Goal: Task Accomplishment & Management: Manage account settings

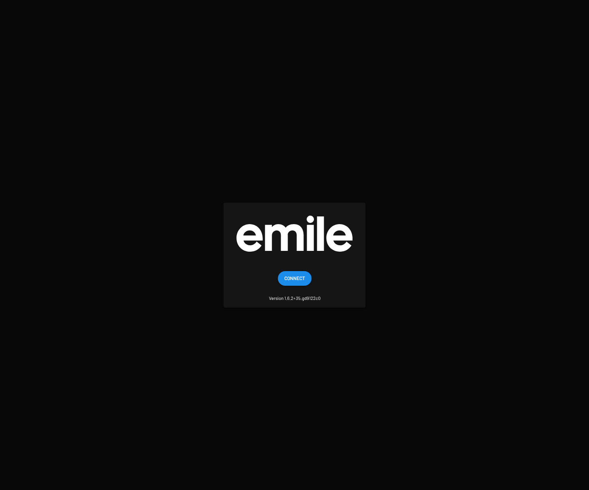
click at [299, 278] on span "Connect" at bounding box center [294, 278] width 21 height 15
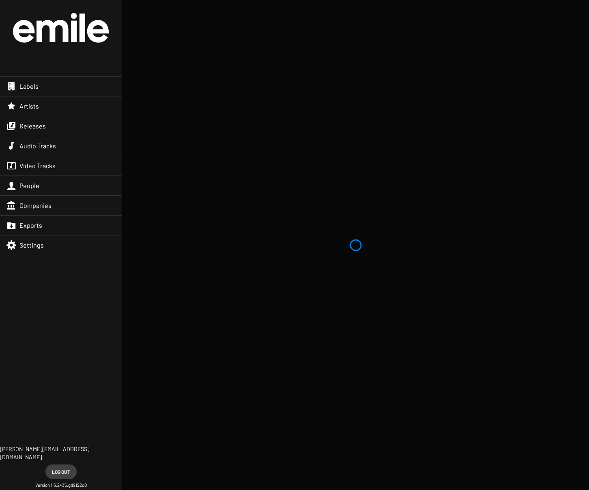
click at [64, 128] on div "Releases" at bounding box center [61, 125] width 122 height 19
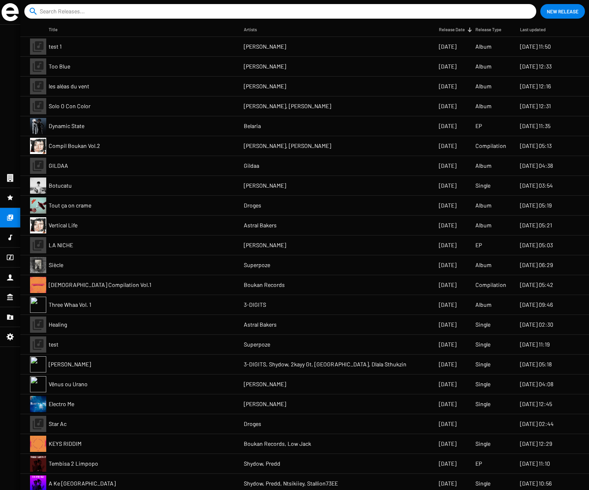
click at [103, 204] on mat-cell "Tout ça on crame" at bounding box center [146, 205] width 195 height 19
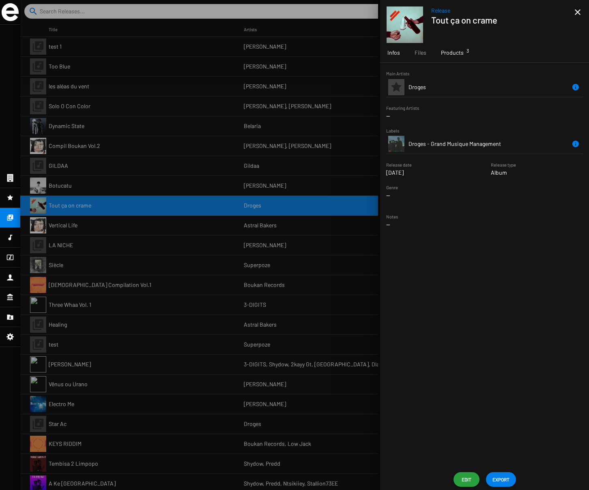
click at [452, 53] on span "Products 3" at bounding box center [452, 53] width 23 height 8
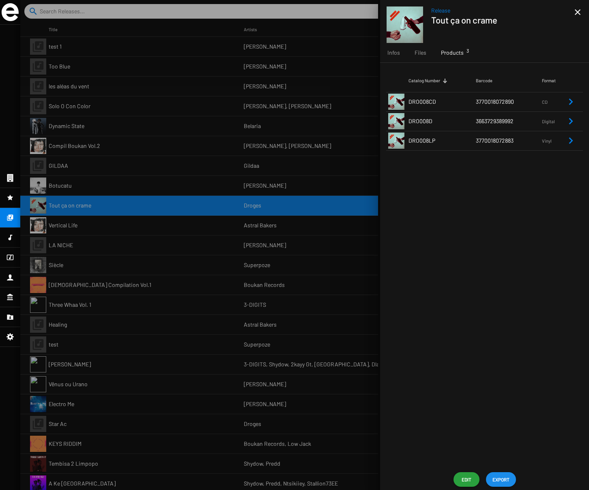
click at [498, 479] on span "EXPORT" at bounding box center [500, 479] width 17 height 15
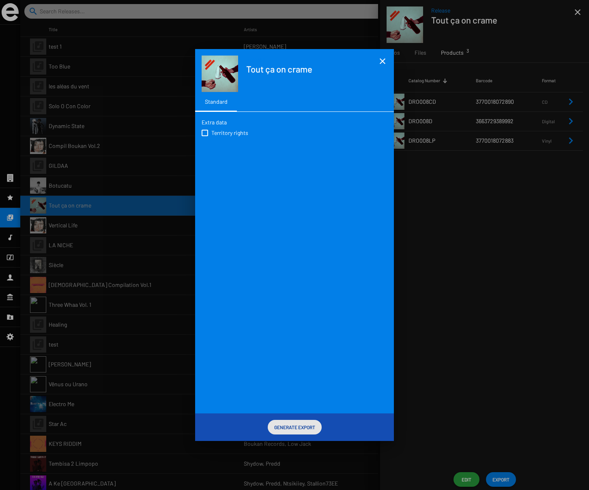
click at [300, 425] on span "Generate Export" at bounding box center [294, 427] width 41 height 15
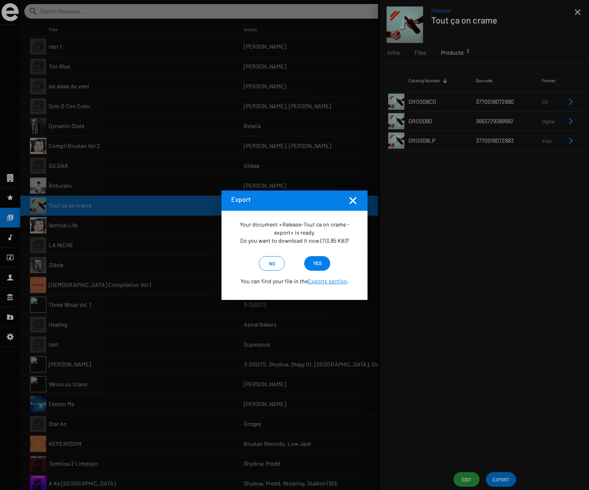
click at [321, 264] on span "yes" at bounding box center [317, 263] width 9 height 15
click at [352, 200] on mat-icon "Fermer la fenêtre" at bounding box center [353, 201] width 10 height 10
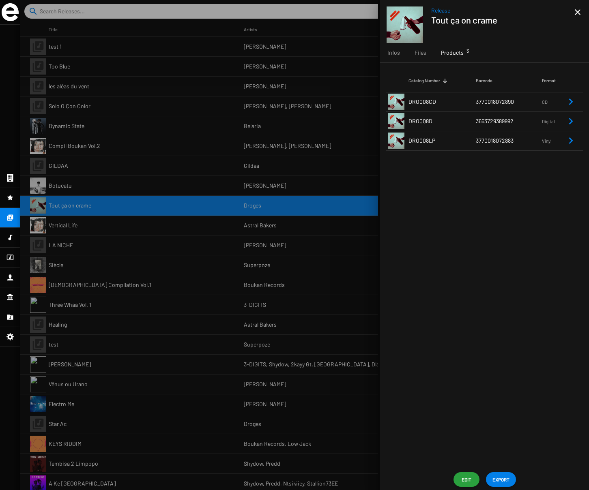
click at [425, 120] on span "DRO008D" at bounding box center [420, 121] width 24 height 7
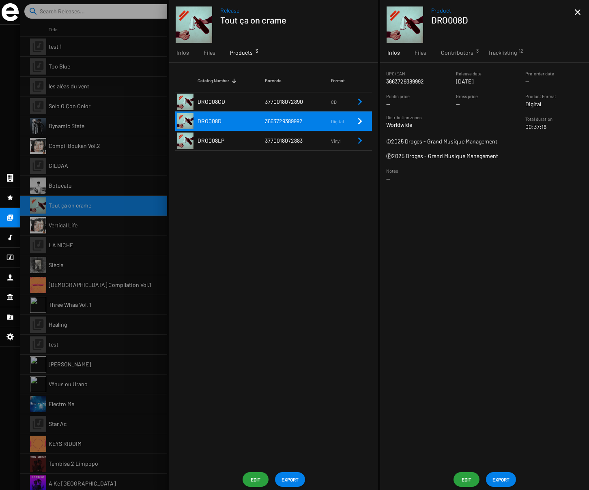
click at [502, 479] on span "EXPORT" at bounding box center [500, 479] width 17 height 15
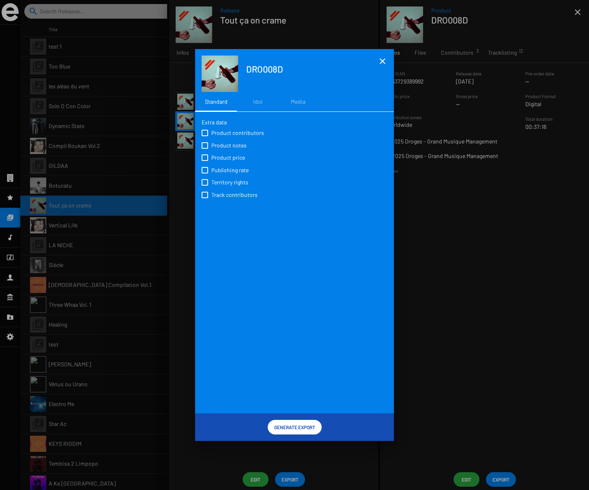
click at [215, 131] on span "Product contributors" at bounding box center [237, 133] width 53 height 8
click at [205, 136] on input "Product contributors" at bounding box center [204, 136] width 0 height 0
checkbox input "true"
click at [219, 147] on span "Product notes" at bounding box center [228, 146] width 35 height 8
click at [205, 149] on input "Product notes" at bounding box center [204, 149] width 0 height 0
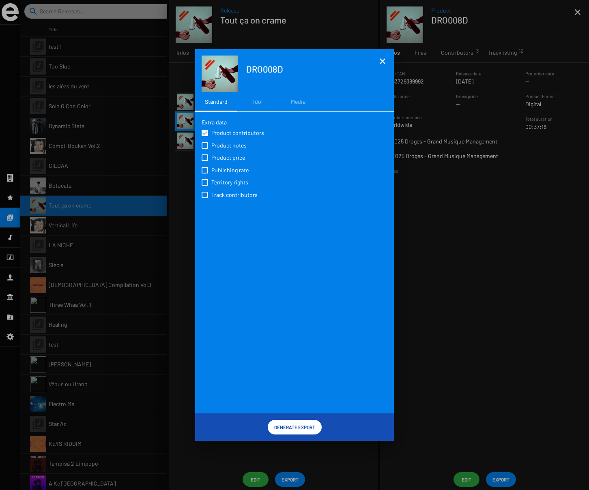
checkbox input "true"
click at [221, 160] on span "Product price" at bounding box center [228, 158] width 34 height 8
click at [205, 161] on input "Product price" at bounding box center [204, 161] width 0 height 0
checkbox input "true"
drag, startPoint x: 219, startPoint y: 169, endPoint x: 219, endPoint y: 176, distance: 7.3
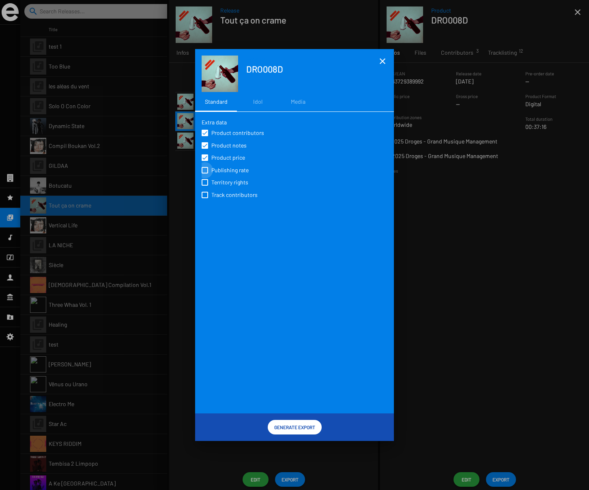
click at [219, 169] on span "Publishing rate" at bounding box center [229, 170] width 37 height 8
click at [205, 174] on input "Publishing rate" at bounding box center [204, 174] width 0 height 0
checkbox input "true"
click at [220, 181] on span "Territory rights" at bounding box center [229, 182] width 37 height 8
click at [205, 186] on input "Territory rights" at bounding box center [204, 186] width 0 height 0
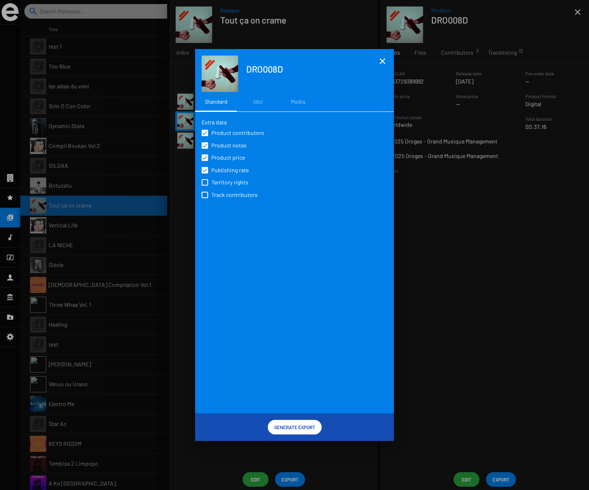
checkbox input "true"
click at [222, 196] on span "Track contributors" at bounding box center [234, 195] width 46 height 8
click at [205, 198] on input "Track contributors" at bounding box center [204, 198] width 0 height 0
checkbox input "true"
click at [291, 426] on span "Generate Export" at bounding box center [294, 427] width 41 height 15
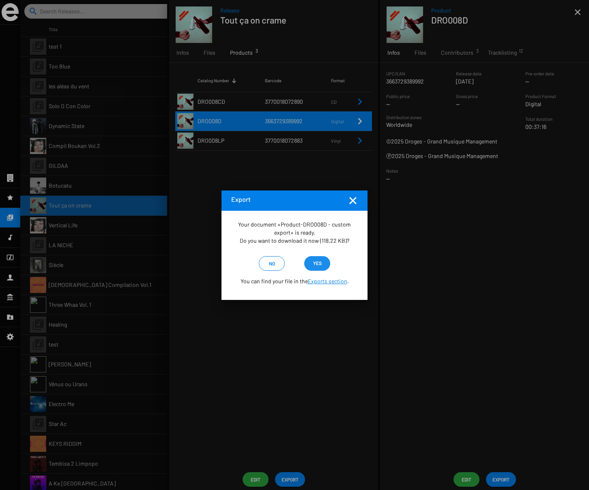
click at [318, 262] on span "yes" at bounding box center [317, 263] width 9 height 15
click at [351, 200] on mat-icon "Fermer la fenêtre" at bounding box center [353, 201] width 10 height 10
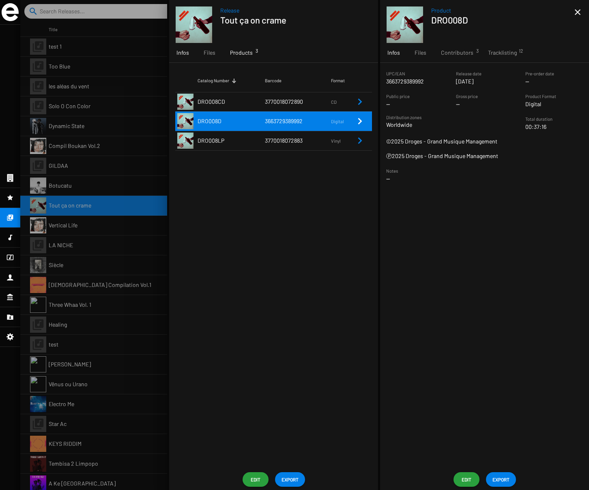
click at [183, 50] on span "Infos" at bounding box center [182, 53] width 13 height 8
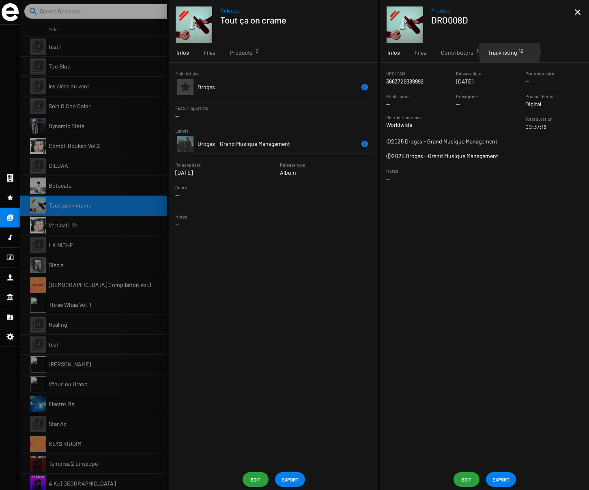
click at [508, 51] on span "Tracklisting 12" at bounding box center [502, 53] width 29 height 8
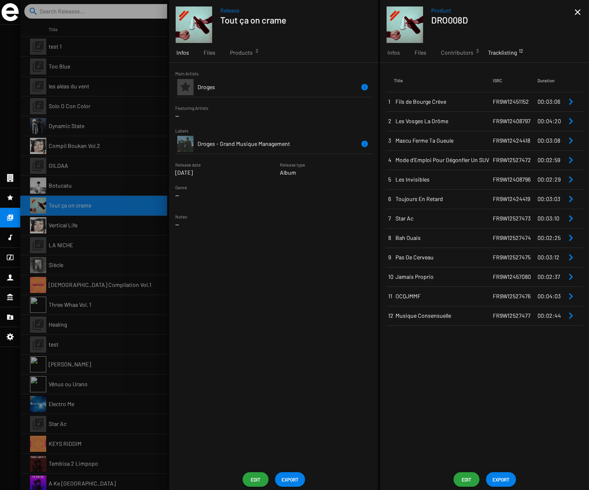
click at [432, 98] on span "Fils de Bourge Crève" at bounding box center [443, 102] width 97 height 8
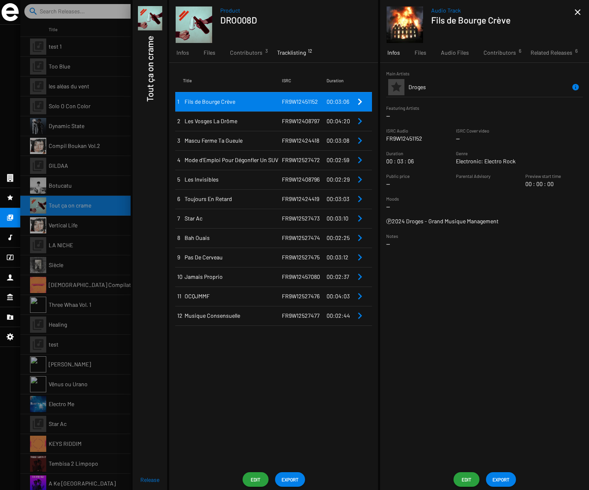
click at [463, 479] on span "Edit" at bounding box center [466, 479] width 13 height 15
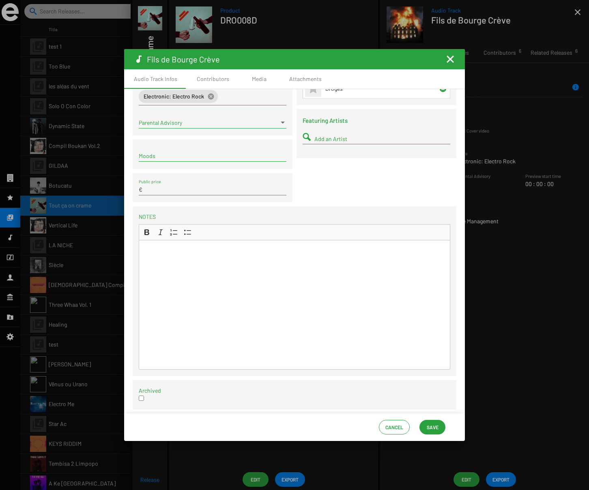
scroll to position [138, 0]
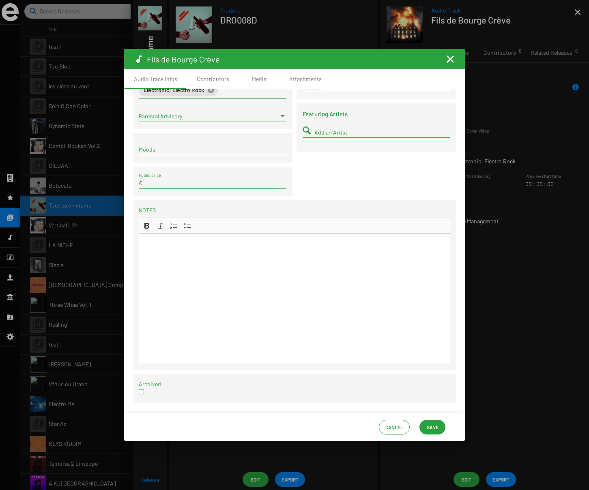
click at [393, 428] on span "Cancel" at bounding box center [394, 427] width 18 height 15
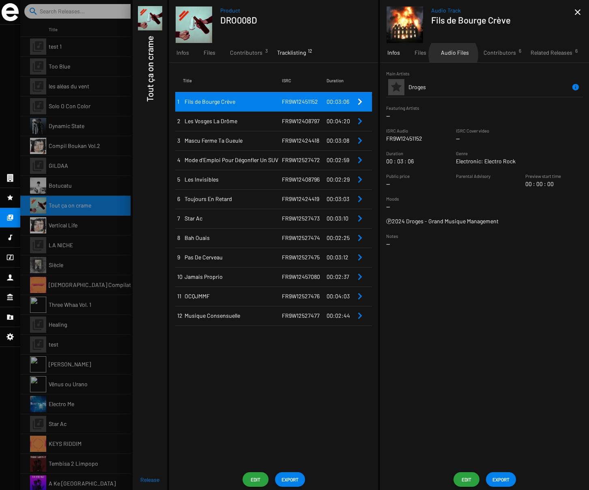
drag, startPoint x: 453, startPoint y: 55, endPoint x: 401, endPoint y: 83, distance: 59.0
click at [453, 55] on span "Audio Files" at bounding box center [455, 53] width 28 height 8
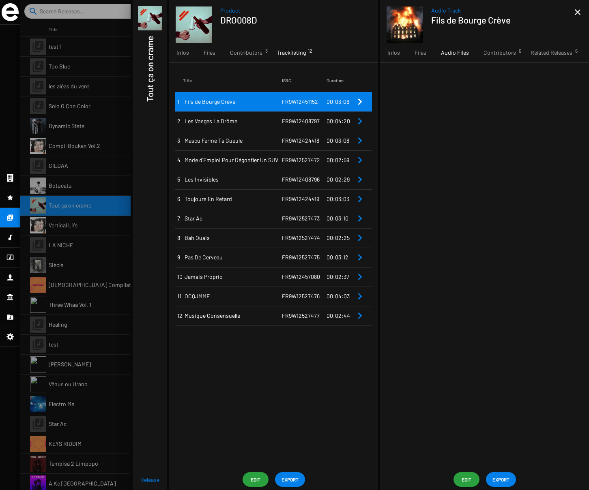
click at [221, 144] on span "Mascu Ferme Ta Gueule" at bounding box center [233, 141] width 97 height 8
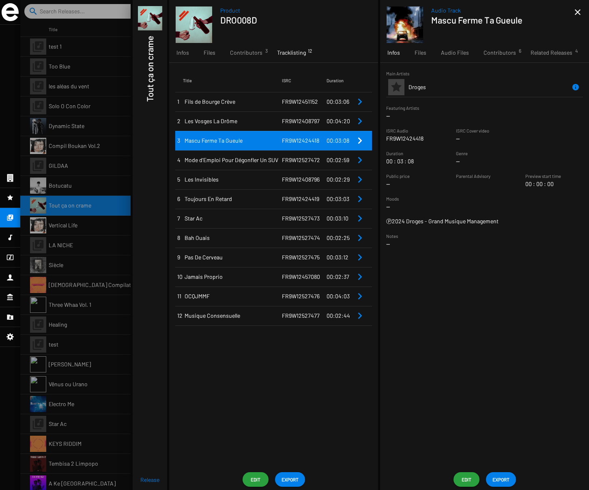
click at [79, 236] on div at bounding box center [304, 245] width 569 height 490
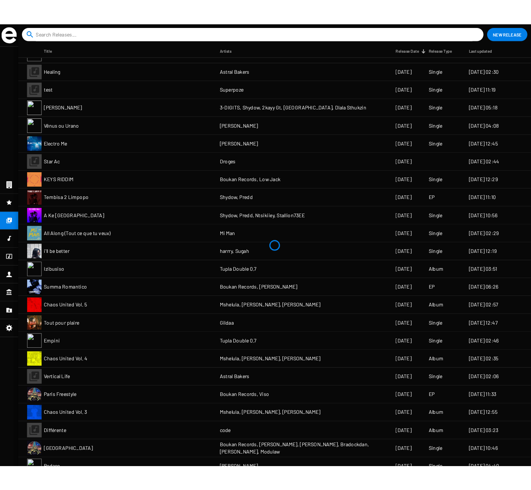
scroll to position [376, 0]
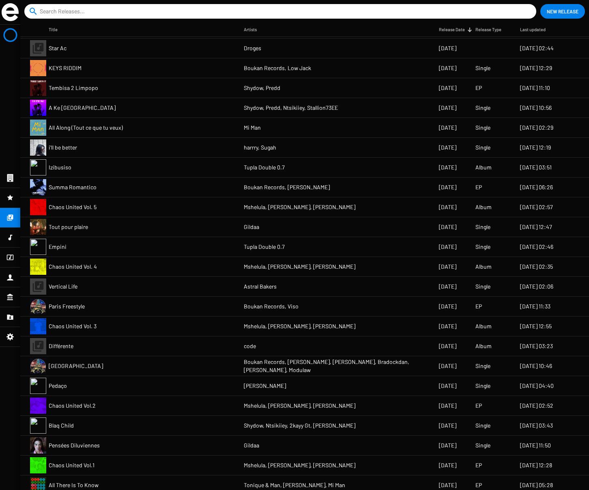
click at [83, 262] on mat-cell "Chaos United Vol. 4" at bounding box center [146, 266] width 195 height 19
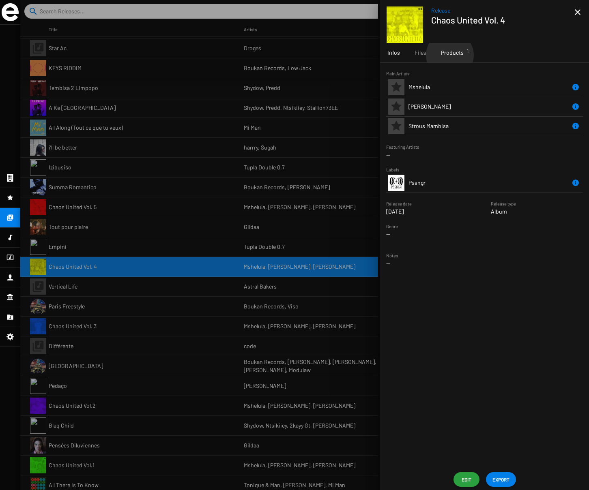
click at [449, 55] on span "Products 1" at bounding box center [452, 53] width 23 height 8
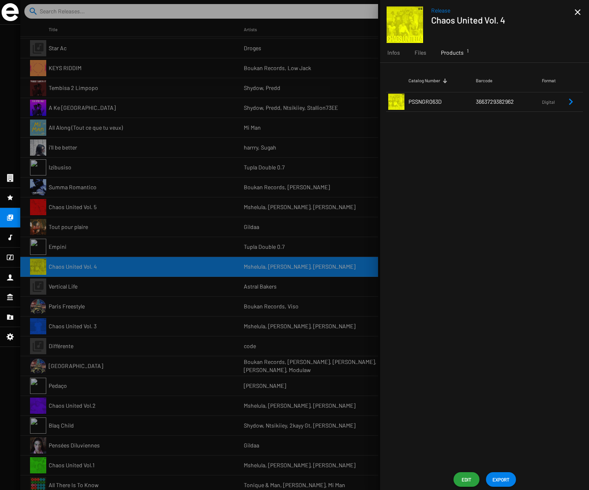
click at [464, 102] on td "PSSNGR063D" at bounding box center [441, 101] width 67 height 19
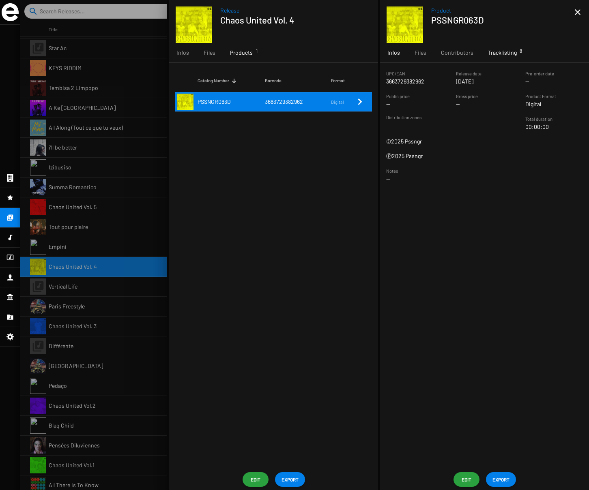
click at [511, 56] on span "Tracklisting 8" at bounding box center [502, 53] width 29 height 8
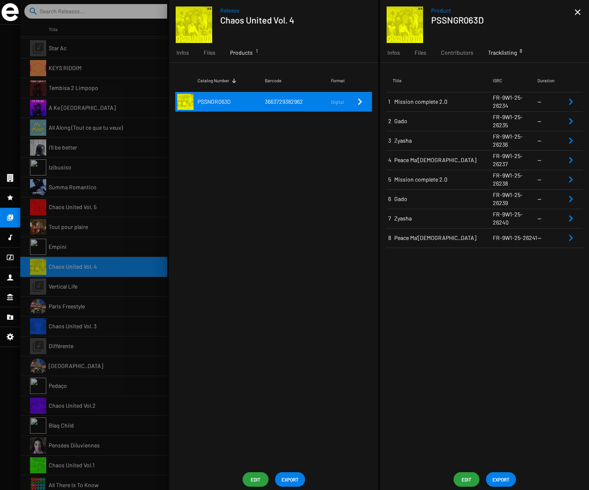
click at [426, 105] on span "Mission complete 2.0" at bounding box center [443, 102] width 99 height 8
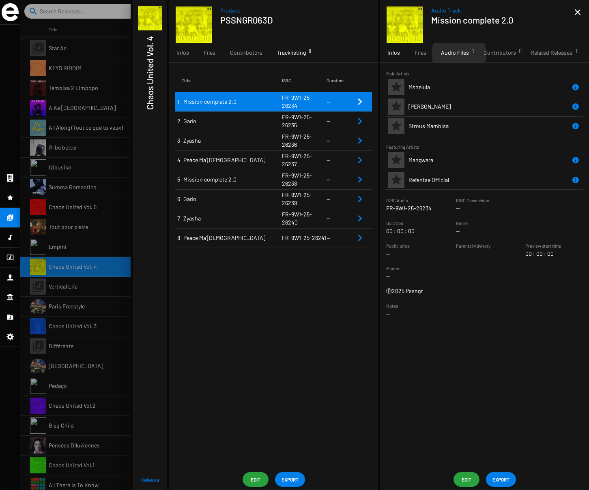
click at [458, 54] on span "Audio Files 1" at bounding box center [455, 53] width 28 height 8
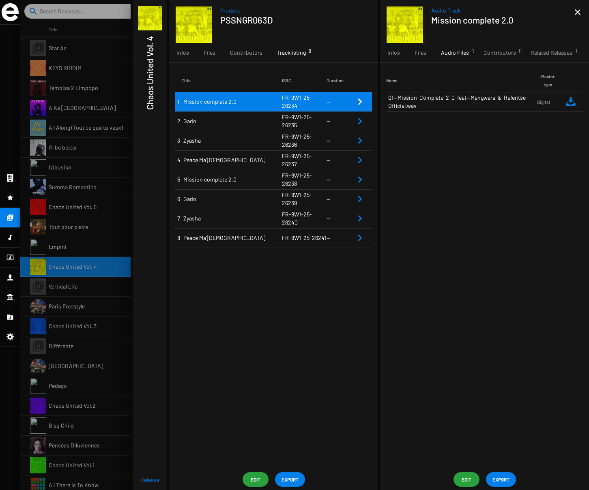
click at [8, 232] on div at bounding box center [10, 237] width 20 height 19
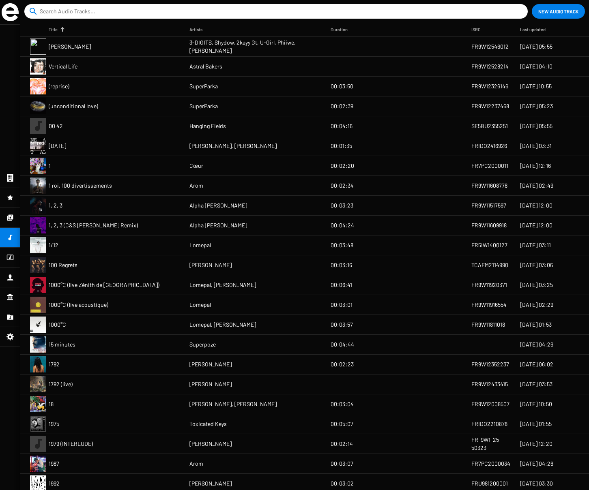
click at [112, 128] on mat-cell "00 42" at bounding box center [119, 125] width 141 height 19
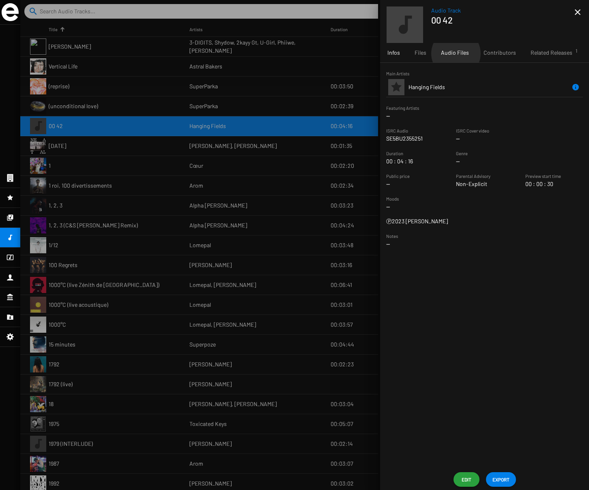
click at [455, 54] on span "Audio Files" at bounding box center [455, 53] width 28 height 8
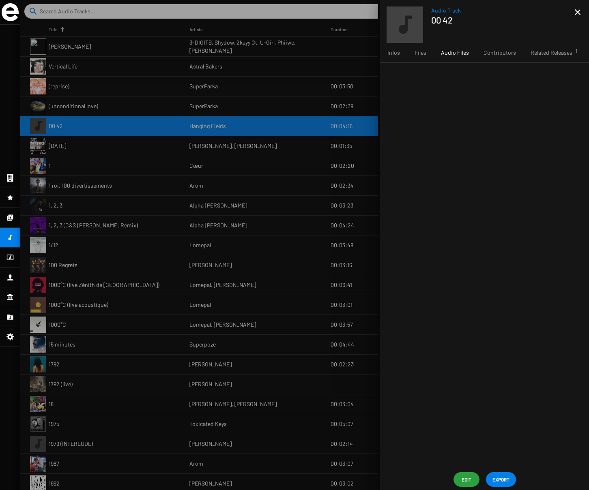
click at [11, 219] on icon at bounding box center [9, 218] width 7 height 10
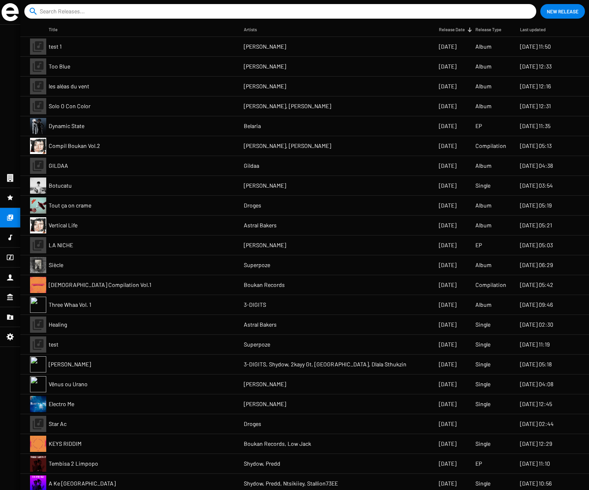
click at [128, 142] on mat-cell "Compil Boukan Vol.2" at bounding box center [146, 145] width 195 height 19
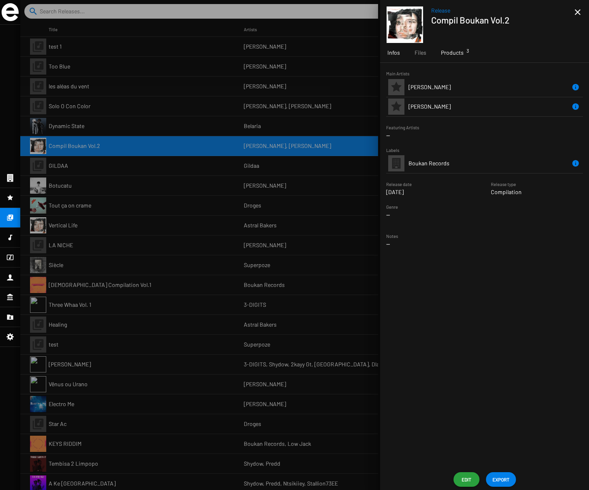
click at [454, 50] on span "Products 3" at bounding box center [452, 53] width 23 height 8
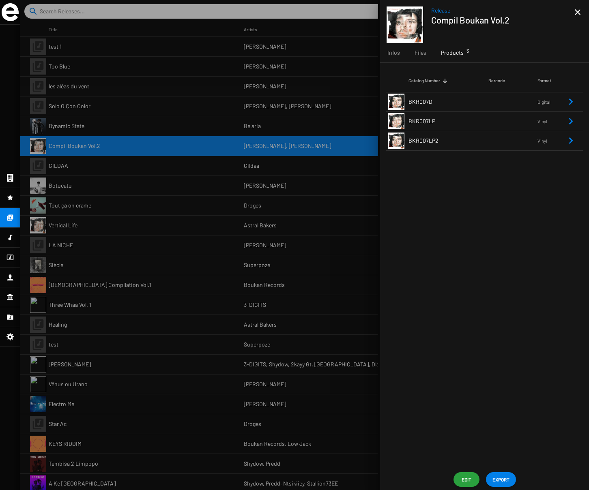
click at [472, 98] on td "BKR007D" at bounding box center [448, 101] width 80 height 19
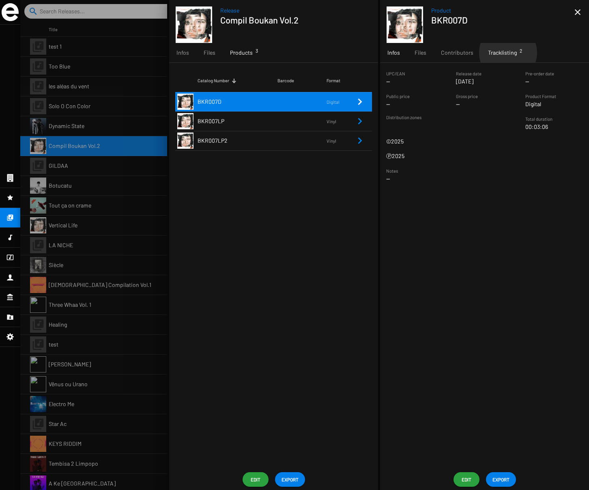
click at [506, 53] on span "Tracklisting 2" at bounding box center [502, 53] width 29 height 8
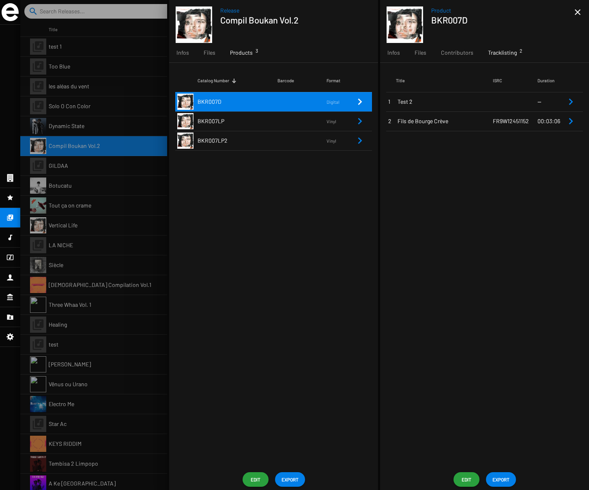
click at [495, 119] on span "FR9W12451152" at bounding box center [511, 121] width 36 height 7
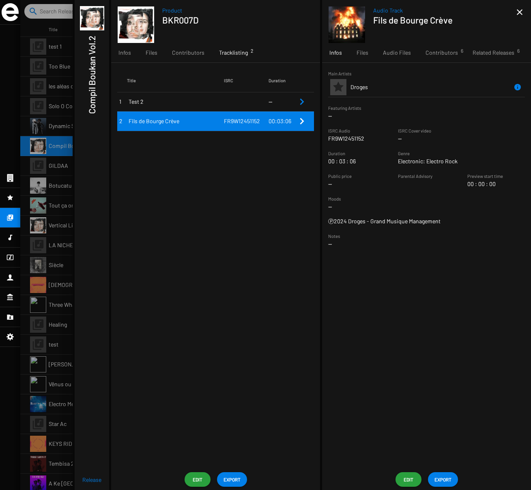
click at [10, 37] on circle at bounding box center [11, 35] width 14 height 14
click at [12, 10] on img at bounding box center [10, 12] width 17 height 18
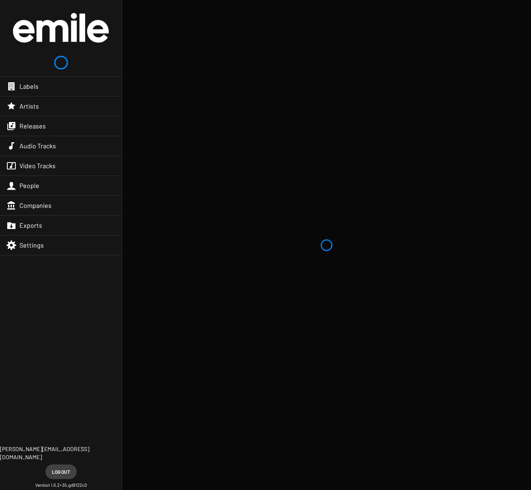
click at [56, 245] on div "Settings" at bounding box center [61, 245] width 122 height 19
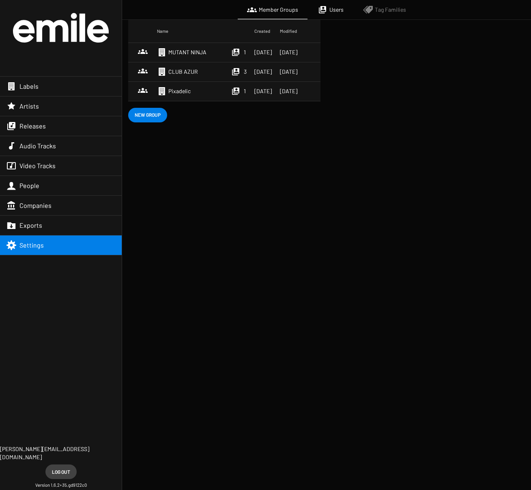
click at [152, 116] on span "New Group" at bounding box center [148, 114] width 26 height 15
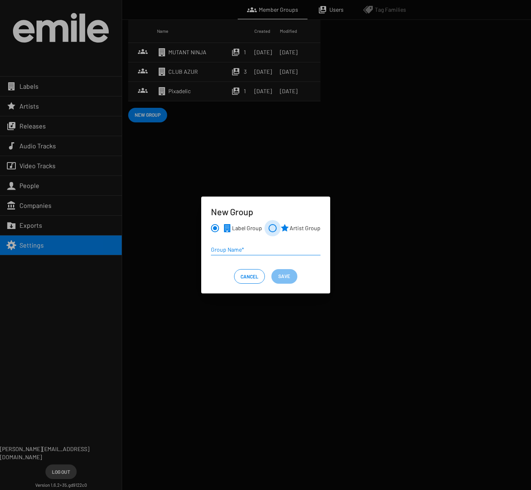
click at [274, 229] on span at bounding box center [272, 228] width 8 height 8
click at [273, 232] on input "Artist Group" at bounding box center [272, 232] width 0 height 0
radio input "true"
click at [249, 248] on input "Group Name *" at bounding box center [265, 250] width 109 height 6
type input "A"
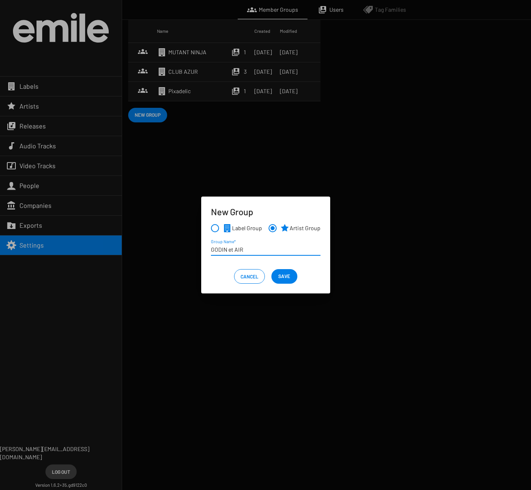
type input "GODIN et AIR"
click at [287, 276] on span "Save" at bounding box center [284, 276] width 12 height 15
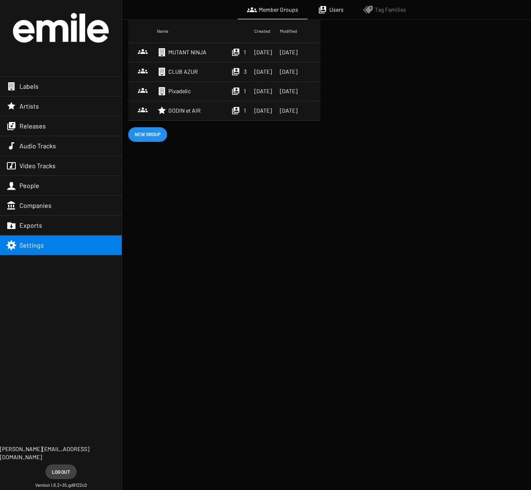
click at [185, 109] on span "GODIN et AIR" at bounding box center [184, 111] width 32 height 8
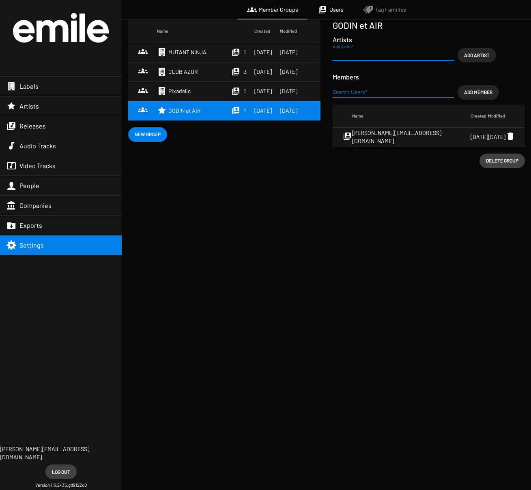
click at [352, 54] on input "Add Artist *" at bounding box center [394, 55] width 122 height 6
click at [339, 56] on input "godin" at bounding box center [394, 55] width 122 height 6
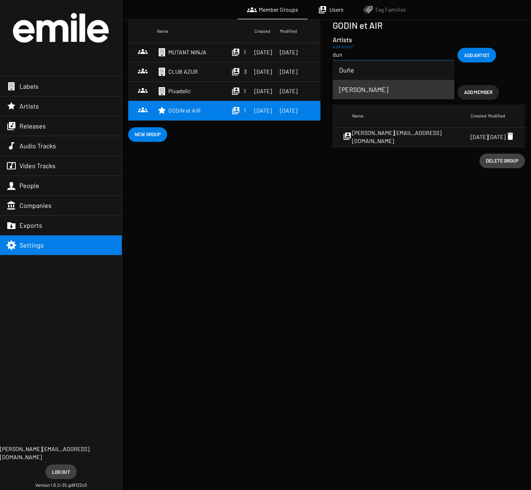
click at [354, 88] on span "[PERSON_NAME]" at bounding box center [393, 89] width 109 height 19
type input "[PERSON_NAME]"
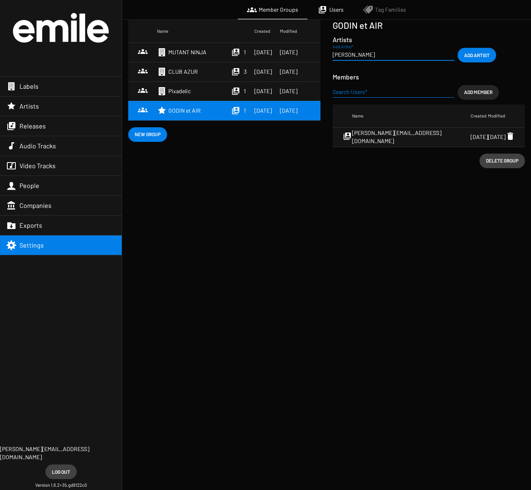
click at [482, 54] on span "Add Artist" at bounding box center [477, 55] width 26 height 15
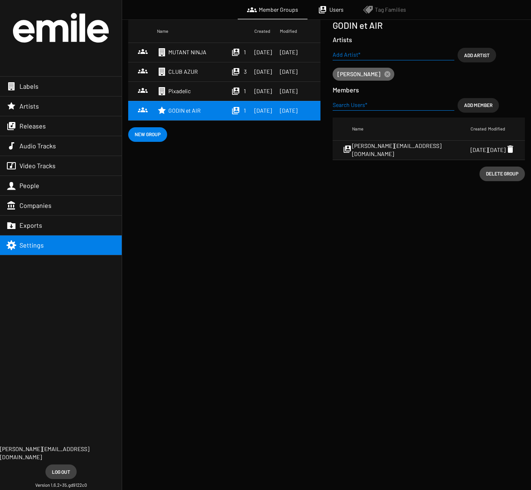
click at [182, 110] on span "GODIN et AIR" at bounding box center [184, 111] width 32 height 8
click at [168, 110] on span "GODIN et AIR" at bounding box center [184, 111] width 32 height 8
click at [232, 110] on icon at bounding box center [235, 110] width 7 height 7
click at [356, 26] on h1 "GODIN et AIR" at bounding box center [429, 25] width 192 height 11
drag, startPoint x: 337, startPoint y: 9, endPoint x: 311, endPoint y: 8, distance: 26.0
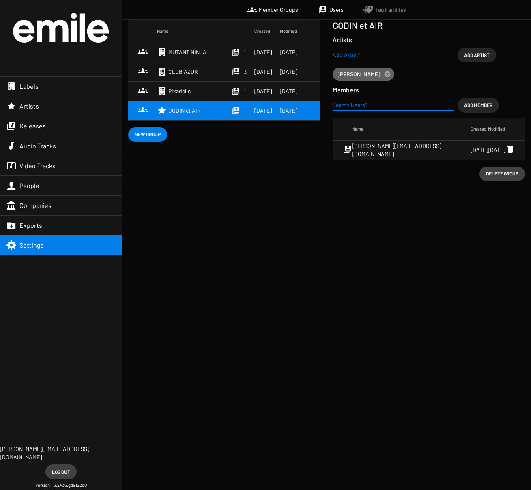
click at [336, 9] on span "Users" at bounding box center [336, 10] width 14 height 8
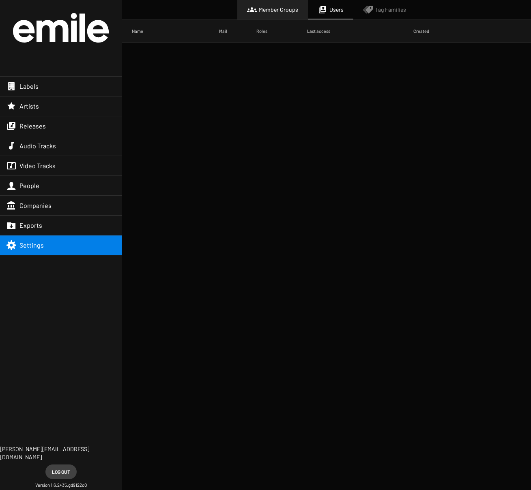
click at [274, 9] on span "Member Groups" at bounding box center [278, 10] width 39 height 8
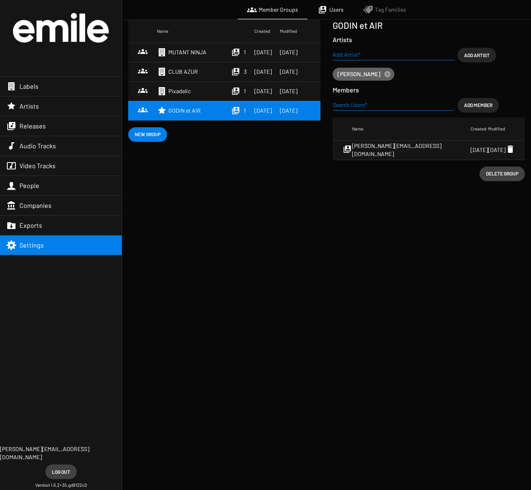
click at [188, 94] on div "Pixadelic" at bounding box center [193, 91] width 73 height 10
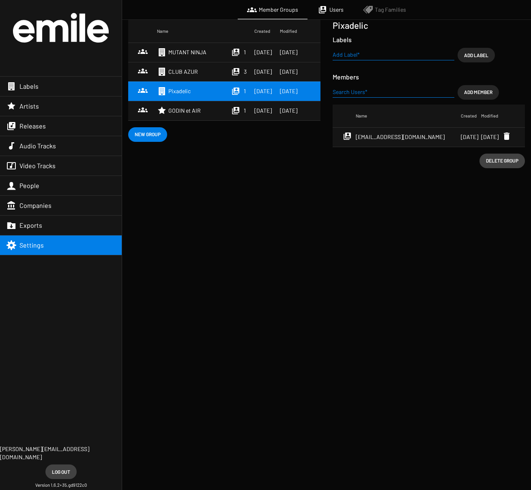
click at [184, 112] on span "GODIN et AIR" at bounding box center [184, 111] width 32 height 8
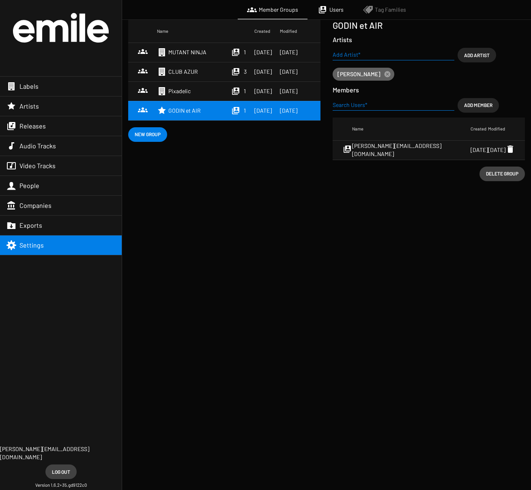
click at [179, 111] on span "GODIN et AIR" at bounding box center [184, 111] width 32 height 8
click at [353, 103] on input "Search Users *" at bounding box center [394, 105] width 122 height 6
paste input "[EMAIL_ADDRESS][DOMAIN_NAME]"
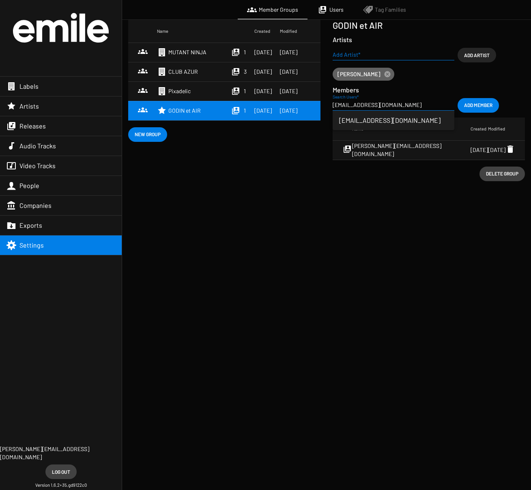
type input "[EMAIL_ADDRESS][DOMAIN_NAME]"
click at [400, 120] on span "[EMAIL_ADDRESS][DOMAIN_NAME]" at bounding box center [393, 120] width 109 height 19
click at [475, 103] on span "Add Member" at bounding box center [478, 105] width 28 height 15
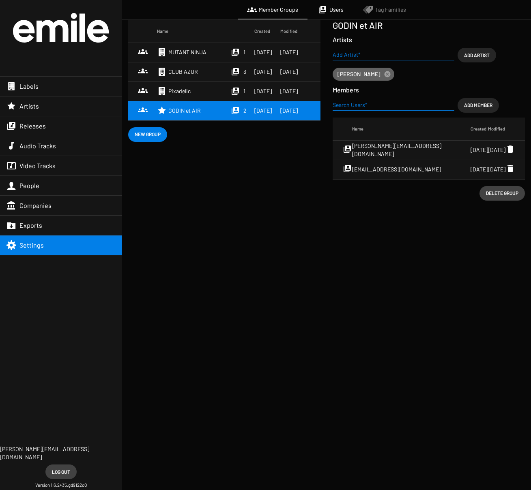
click at [434, 186] on app-group-detail "GODIN et AIR Artists Add Artist * Add Artist [PERSON_NAME] cancel Members Searc…" at bounding box center [429, 110] width 192 height 181
click at [422, 191] on app-group-detail "GODIN et AIR Artists Add Artist * Add Artist [PERSON_NAME] cancel Members Searc…" at bounding box center [429, 110] width 192 height 181
click at [191, 112] on span "GODIN et AIR" at bounding box center [184, 111] width 32 height 8
click at [66, 471] on span "Log out" at bounding box center [61, 472] width 18 height 15
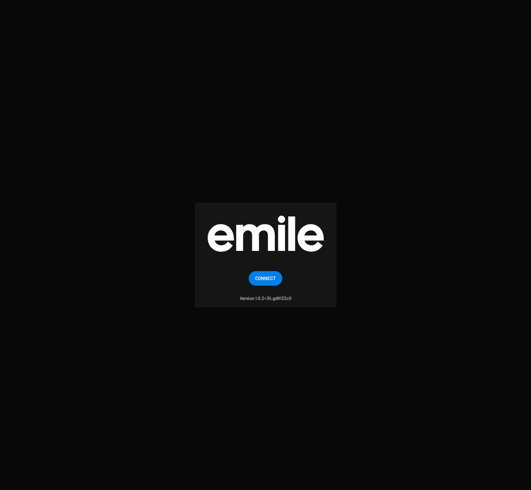
click at [269, 281] on span "Connect" at bounding box center [265, 278] width 21 height 15
